Goal: Transaction & Acquisition: Download file/media

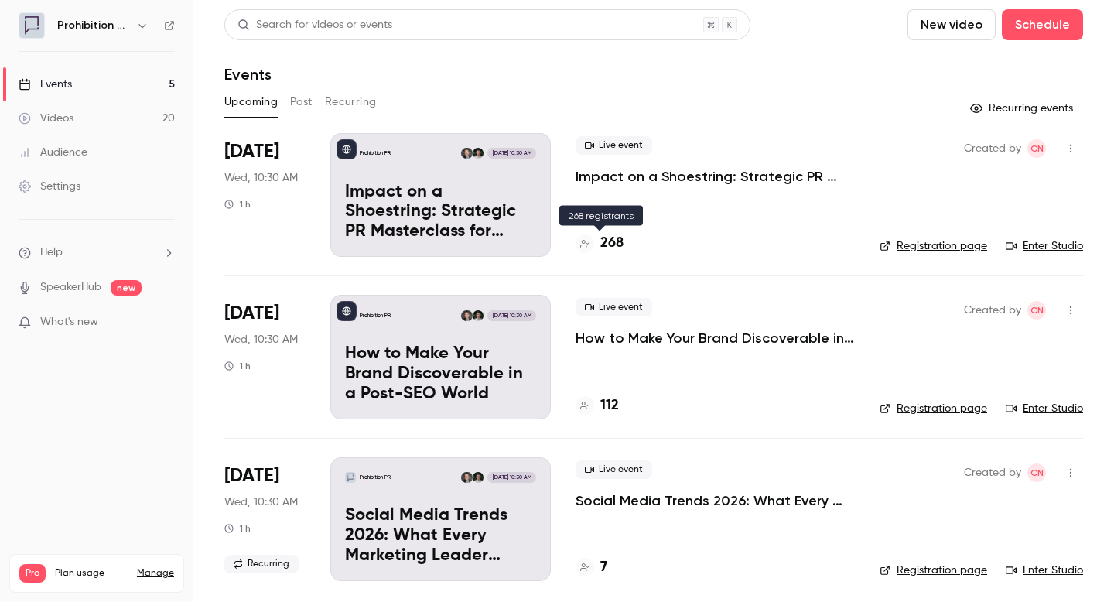
click at [584, 243] on icon at bounding box center [584, 244] width 9 height 8
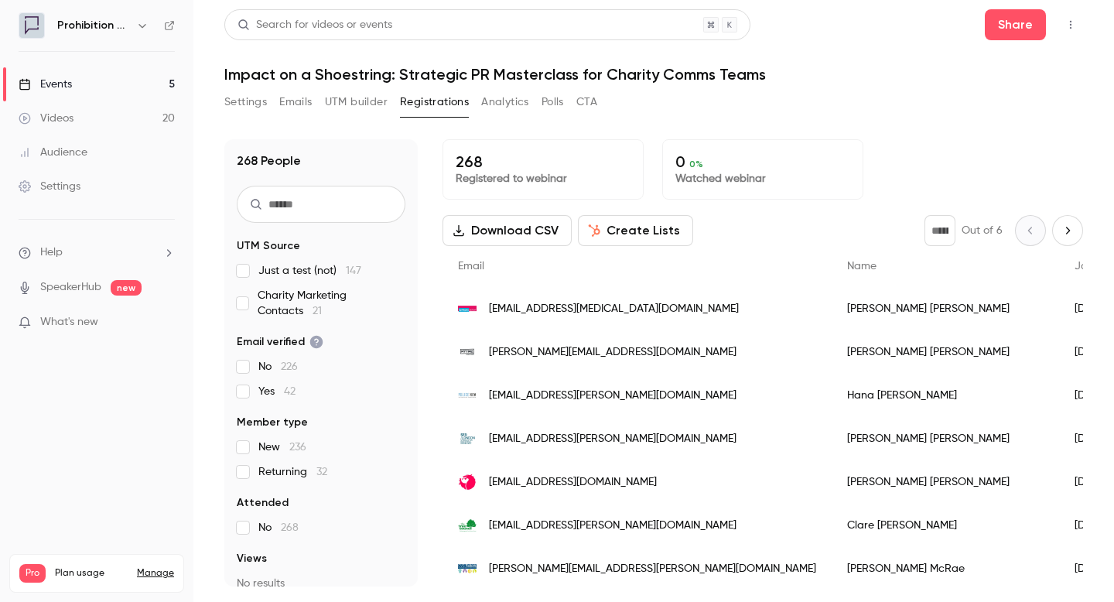
click at [513, 234] on button "Download CSV" at bounding box center [506, 230] width 129 height 31
